Goal: Task Accomplishment & Management: Use online tool/utility

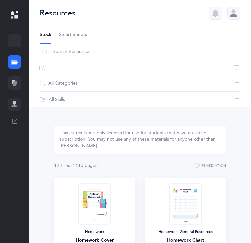
click at [17, 90] on div at bounding box center [14, 83] width 13 height 13
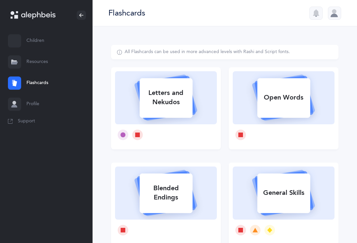
click at [33, 62] on link "Resources" at bounding box center [46, 62] width 92 height 21
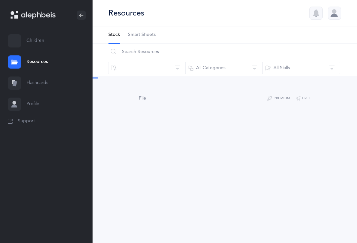
click at [35, 44] on link "Children" at bounding box center [46, 40] width 92 height 21
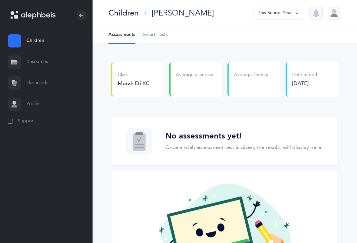
click at [133, 87] on div "Morah Eti KC" at bounding box center [134, 83] width 32 height 7
click at [150, 37] on span "Smart Tests" at bounding box center [155, 35] width 24 height 7
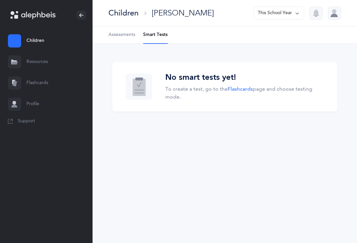
click at [38, 65] on link "Resources" at bounding box center [46, 62] width 92 height 21
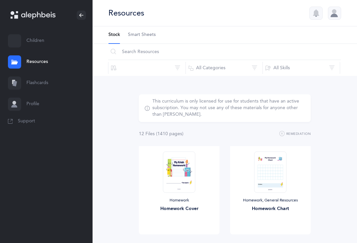
click at [52, 89] on link "Flashcards" at bounding box center [46, 83] width 92 height 21
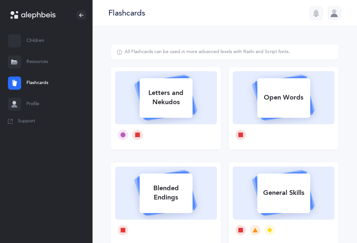
click at [144, 104] on div "Letters and Nekudos" at bounding box center [165, 98] width 53 height 26
select select
select select "single"
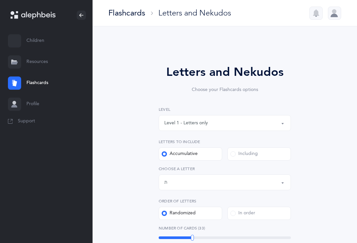
click at [176, 184] on div "Letters up until: ת" at bounding box center [224, 182] width 121 height 11
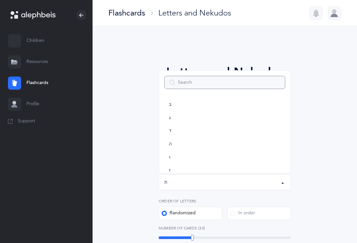
scroll to position [29, 0]
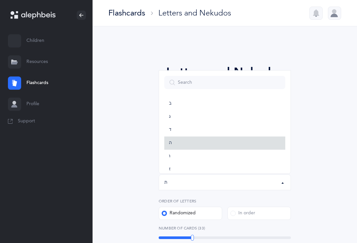
click at [172, 146] on link "ה" at bounding box center [224, 143] width 121 height 13
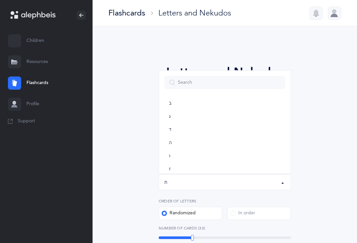
select select "5"
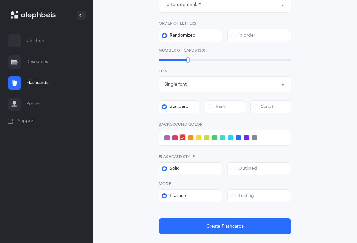
scroll to position [176, 0]
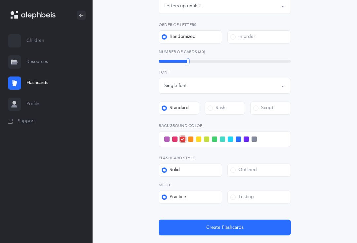
click at [198, 230] on button "Create Flashcards" at bounding box center [225, 228] width 132 height 16
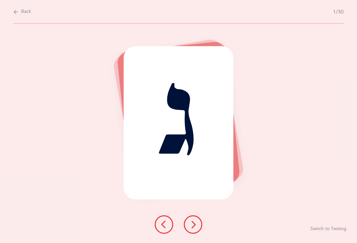
scroll to position [0, 0]
click at [193, 229] on icon at bounding box center [193, 225] width 8 height 8
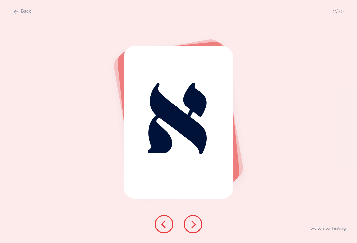
click at [187, 234] on button at bounding box center [193, 225] width 18 height 18
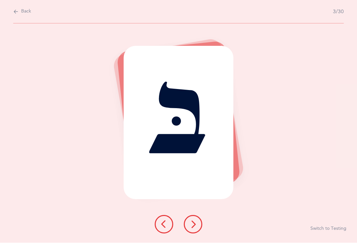
click at [185, 234] on button at bounding box center [193, 225] width 18 height 18
click at [191, 229] on icon at bounding box center [193, 225] width 8 height 8
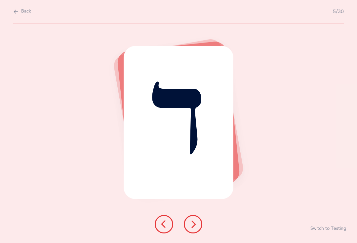
click at [186, 234] on button at bounding box center [193, 225] width 18 height 18
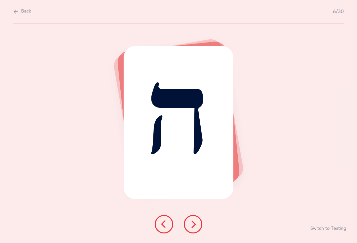
click at [189, 234] on button at bounding box center [193, 225] width 18 height 18
click at [186, 234] on button at bounding box center [193, 225] width 18 height 18
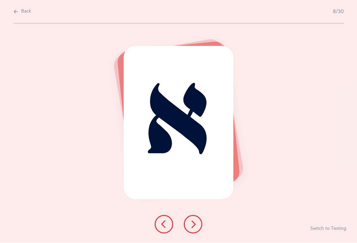
click at [195, 234] on button at bounding box center [193, 225] width 18 height 18
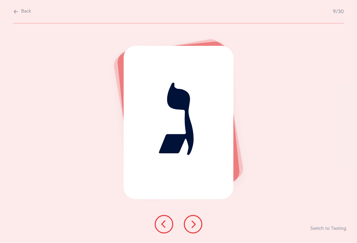
click at [193, 229] on icon at bounding box center [193, 225] width 8 height 8
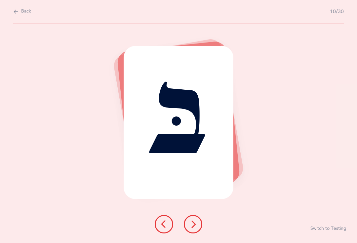
click at [193, 234] on button at bounding box center [193, 225] width 18 height 18
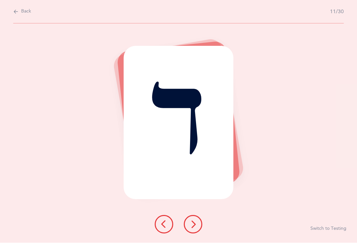
click at [193, 234] on button at bounding box center [193, 225] width 18 height 18
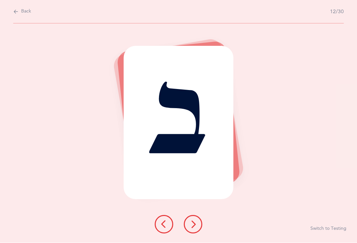
click at [196, 229] on icon at bounding box center [193, 225] width 8 height 8
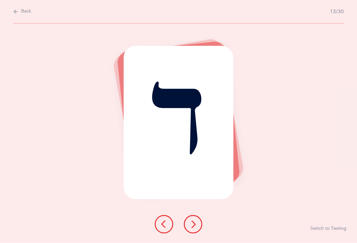
click at [167, 229] on icon at bounding box center [164, 225] width 8 height 8
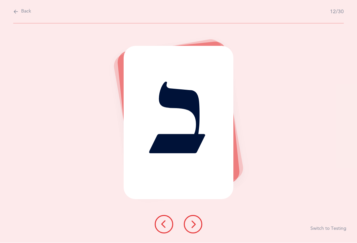
click at [167, 229] on icon at bounding box center [164, 225] width 8 height 8
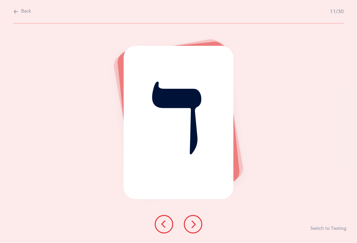
click at [167, 229] on icon at bounding box center [164, 225] width 8 height 8
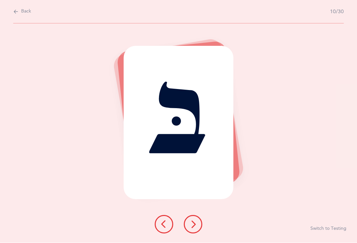
click at [168, 234] on button at bounding box center [164, 225] width 18 height 18
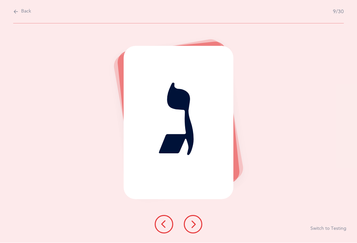
click at [194, 229] on icon at bounding box center [193, 225] width 8 height 8
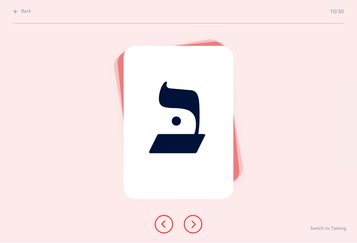
click at [193, 229] on icon at bounding box center [193, 225] width 8 height 8
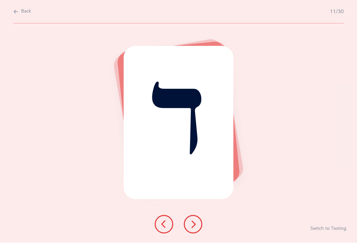
click at [193, 229] on icon at bounding box center [193, 225] width 8 height 8
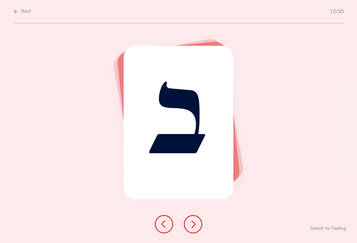
click at [194, 229] on icon at bounding box center [193, 225] width 8 height 8
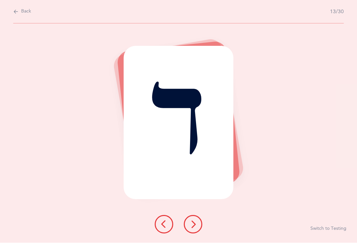
click at [193, 229] on icon at bounding box center [193, 225] width 8 height 8
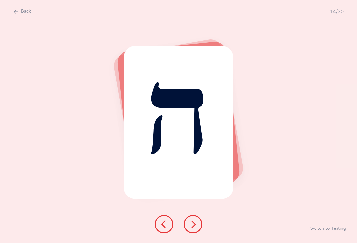
click at [196, 229] on icon at bounding box center [193, 225] width 8 height 8
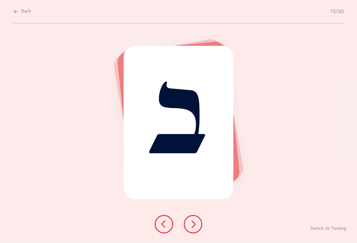
click at [189, 229] on icon at bounding box center [193, 225] width 8 height 8
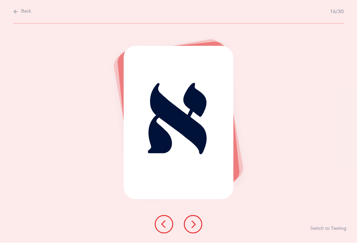
click at [190, 229] on icon at bounding box center [193, 225] width 8 height 8
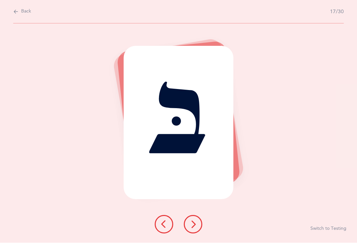
click at [197, 229] on icon at bounding box center [193, 225] width 8 height 8
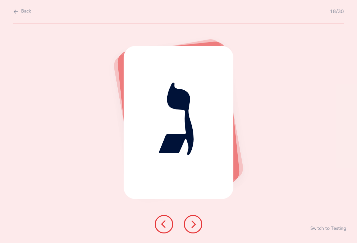
click at [190, 229] on icon at bounding box center [193, 225] width 8 height 8
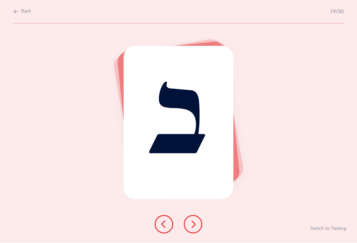
click at [195, 229] on icon at bounding box center [193, 225] width 8 height 8
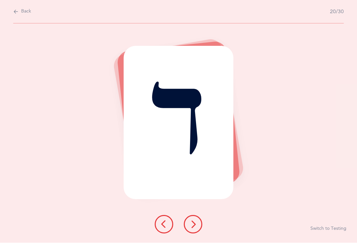
click at [192, 229] on icon at bounding box center [193, 225] width 8 height 8
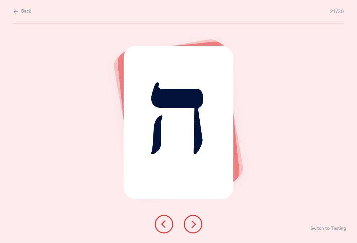
click at [194, 229] on icon at bounding box center [193, 225] width 8 height 8
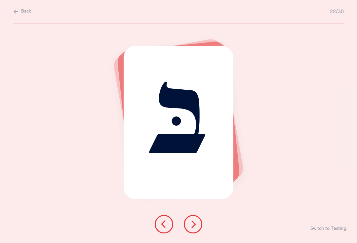
click at [191, 229] on icon at bounding box center [193, 225] width 8 height 8
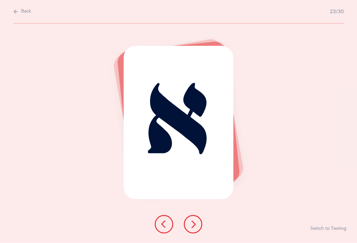
click at [189, 234] on button at bounding box center [193, 225] width 18 height 18
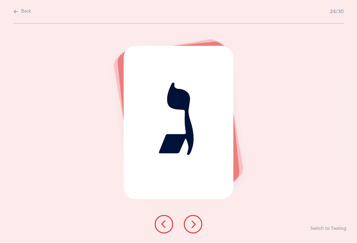
click at [195, 229] on icon at bounding box center [193, 225] width 8 height 8
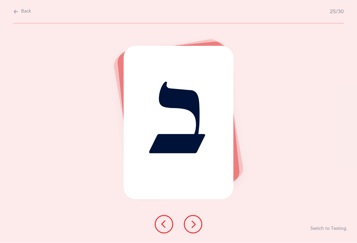
click at [191, 229] on icon at bounding box center [193, 225] width 8 height 8
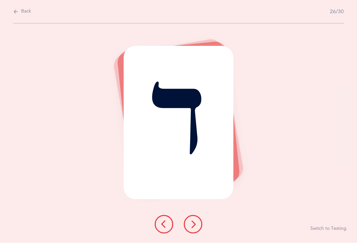
click at [191, 229] on icon at bounding box center [193, 225] width 8 height 8
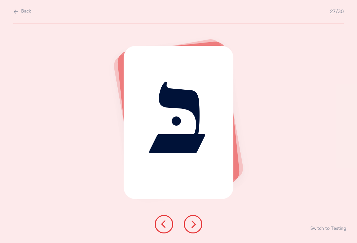
click at [192, 229] on icon at bounding box center [193, 225] width 8 height 8
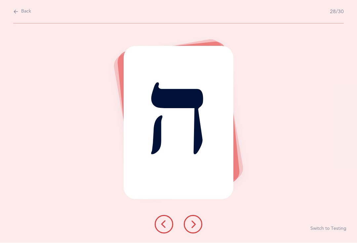
click at [193, 229] on icon at bounding box center [193, 225] width 8 height 8
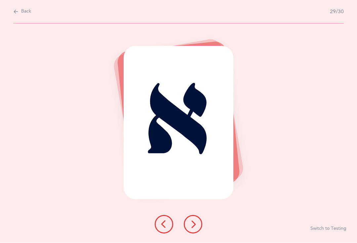
click at [193, 229] on icon at bounding box center [193, 225] width 8 height 8
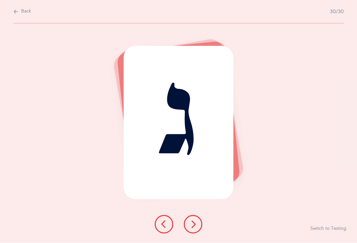
click at [197, 229] on icon at bounding box center [193, 225] width 8 height 8
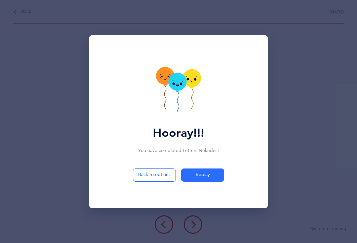
scroll to position [11, 0]
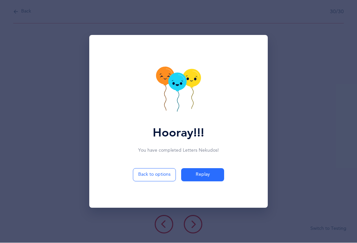
click at [194, 176] on button "Replay" at bounding box center [202, 175] width 43 height 13
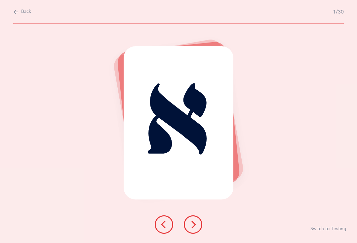
click at [251, 230] on button "Switch to Testing" at bounding box center [328, 229] width 36 height 7
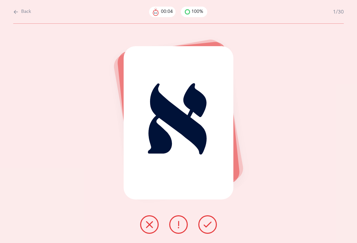
click at [204, 228] on icon at bounding box center [207, 225] width 8 height 8
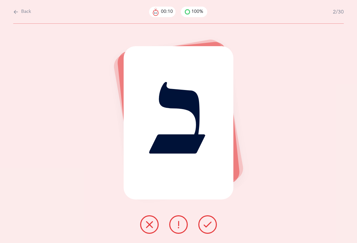
click at [207, 229] on icon at bounding box center [207, 225] width 8 height 8
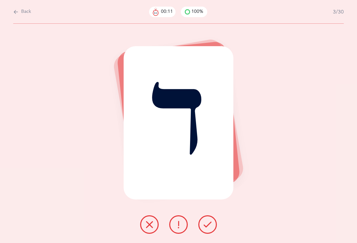
click at [205, 234] on button at bounding box center [207, 225] width 18 height 18
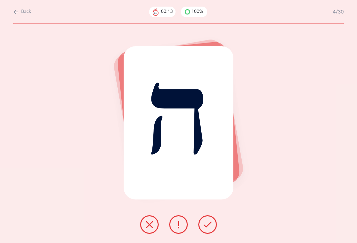
click at [208, 229] on icon at bounding box center [207, 225] width 8 height 8
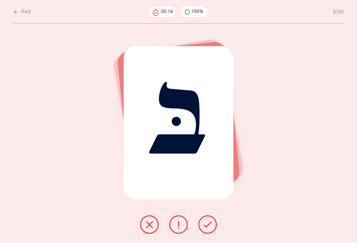
click at [202, 231] on button at bounding box center [207, 225] width 18 height 18
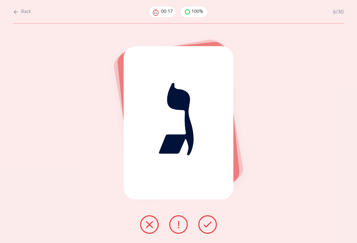
click at [205, 229] on icon at bounding box center [207, 225] width 8 height 8
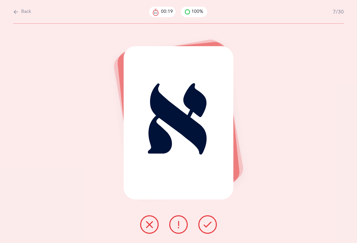
click at [207, 228] on icon at bounding box center [207, 225] width 8 height 8
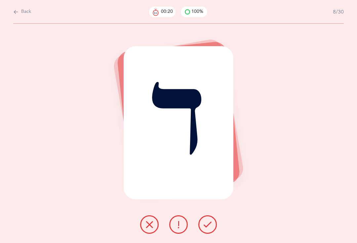
click at [206, 228] on icon at bounding box center [207, 225] width 8 height 8
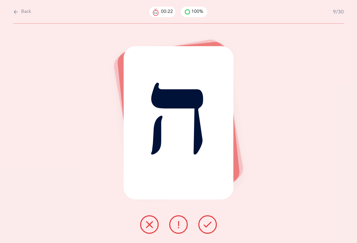
click at [207, 229] on icon at bounding box center [207, 225] width 8 height 8
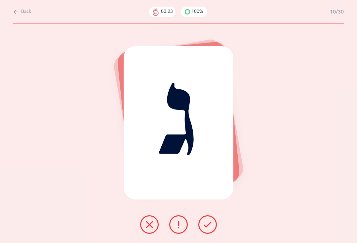
click at [205, 229] on icon at bounding box center [207, 225] width 8 height 8
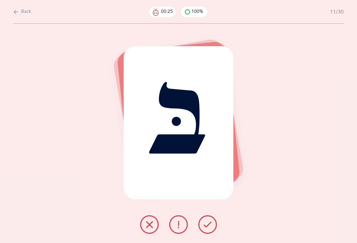
click at [210, 226] on icon at bounding box center [207, 225] width 8 height 8
click at [207, 228] on icon at bounding box center [207, 225] width 8 height 8
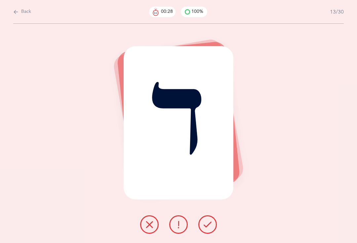
click at [209, 227] on icon at bounding box center [207, 225] width 8 height 8
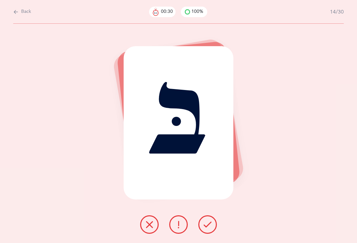
click at [205, 229] on icon at bounding box center [207, 225] width 8 height 8
click at [209, 227] on icon at bounding box center [207, 225] width 8 height 8
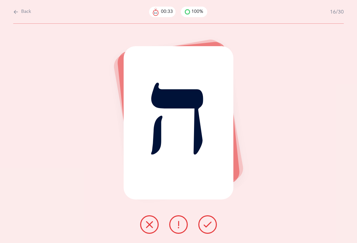
click at [203, 229] on icon at bounding box center [207, 225] width 8 height 8
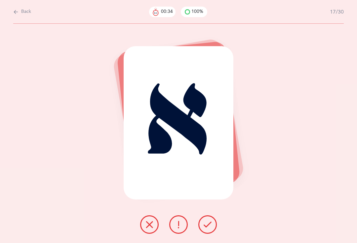
click at [207, 227] on icon at bounding box center [207, 225] width 8 height 8
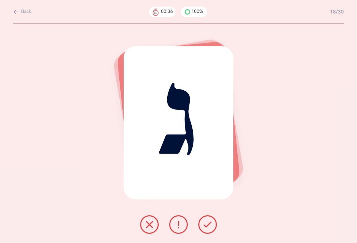
click at [210, 227] on icon at bounding box center [207, 225] width 8 height 8
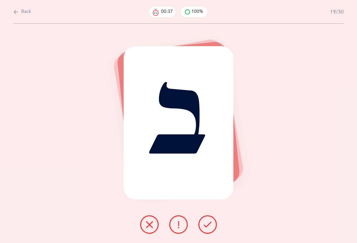
click at [206, 227] on icon at bounding box center [207, 225] width 8 height 8
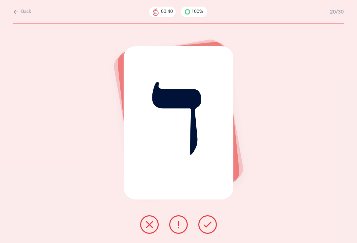
click at [207, 227] on icon at bounding box center [207, 225] width 8 height 8
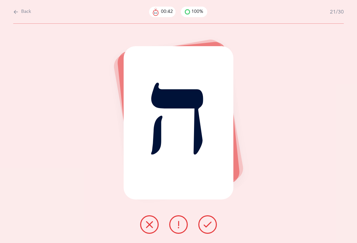
click at [205, 229] on icon at bounding box center [207, 225] width 8 height 8
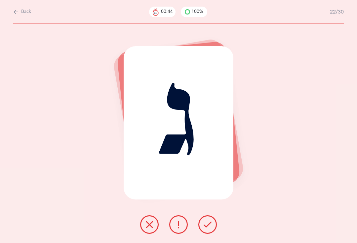
click at [206, 228] on icon at bounding box center [207, 225] width 8 height 8
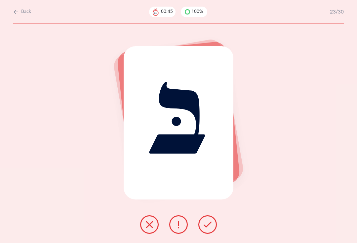
click at [206, 227] on icon at bounding box center [207, 225] width 8 height 8
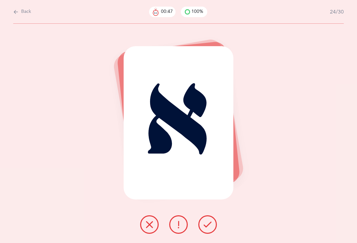
click at [209, 225] on icon at bounding box center [207, 225] width 8 height 8
click at [203, 225] on icon at bounding box center [207, 225] width 8 height 8
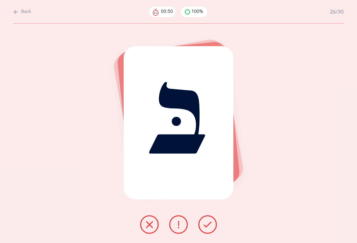
click at [208, 228] on icon at bounding box center [207, 225] width 8 height 8
click at [205, 228] on icon at bounding box center [207, 225] width 8 height 8
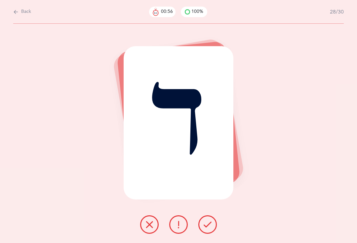
click at [205, 229] on icon at bounding box center [207, 225] width 8 height 8
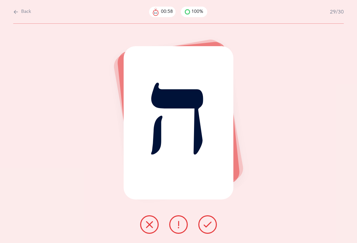
click at [210, 226] on icon at bounding box center [207, 225] width 8 height 8
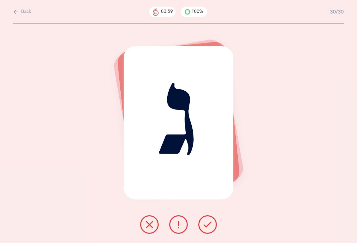
click at [204, 229] on icon at bounding box center [207, 225] width 8 height 8
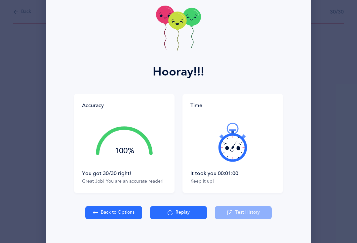
scroll to position [37, 0]
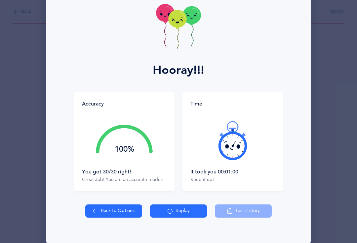
click at [180, 212] on button "Replay" at bounding box center [178, 211] width 57 height 13
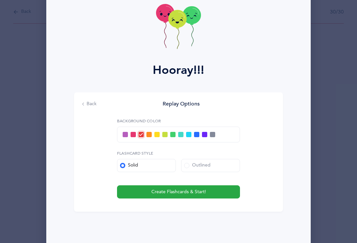
click at [151, 134] on span at bounding box center [148, 134] width 5 height 5
click at [0, 0] on input "checkbox" at bounding box center [0, 0] width 0 height 0
click at [141, 133] on span at bounding box center [140, 134] width 5 height 5
click at [0, 0] on input "checkbox" at bounding box center [0, 0] width 0 height 0
